Goal: Obtain resource: Obtain resource

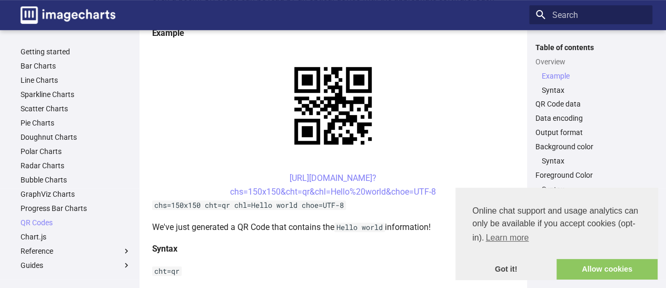
scroll to position [258, 0]
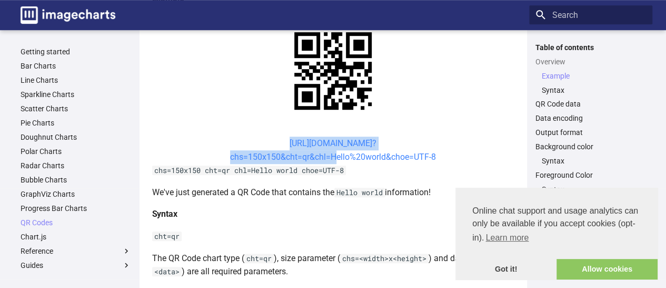
drag, startPoint x: 265, startPoint y: 143, endPoint x: 331, endPoint y: 156, distance: 66.6
click at [331, 156] on center "[URL][DOMAIN_NAME]? chs=150x150&cht=qr&chl=Hello%20world&choe=UTF-8" at bounding box center [333, 149] width 362 height 27
copy link "[URL][DOMAIN_NAME]? chs=150x150&cht=qr&chl="
